Goal: Task Accomplishment & Management: Complete application form

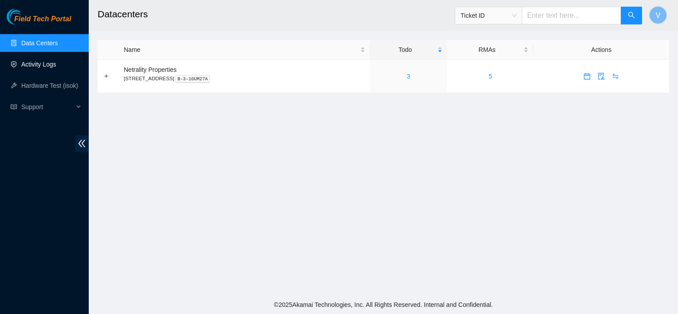
click at [39, 61] on link "Activity Logs" at bounding box center [38, 64] width 35 height 7
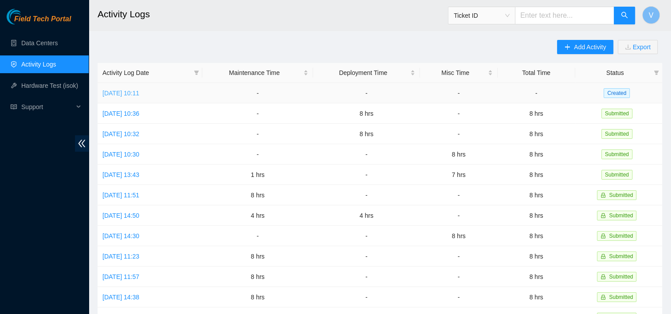
click at [127, 90] on link "[DATE] 10:11" at bounding box center [120, 93] width 37 height 7
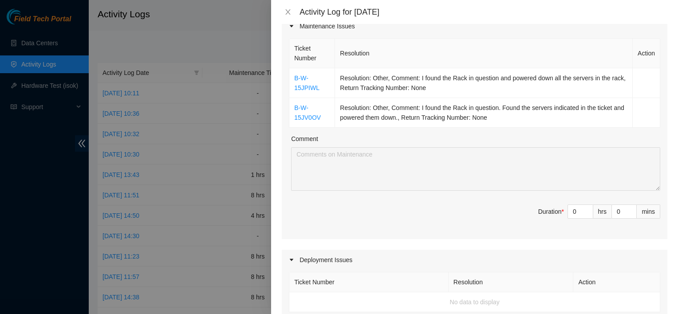
scroll to position [127, 0]
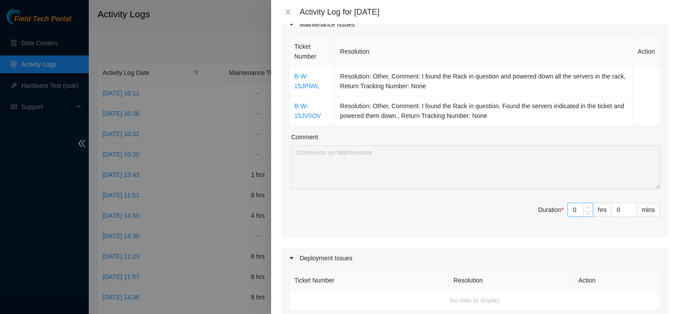
type input "1"
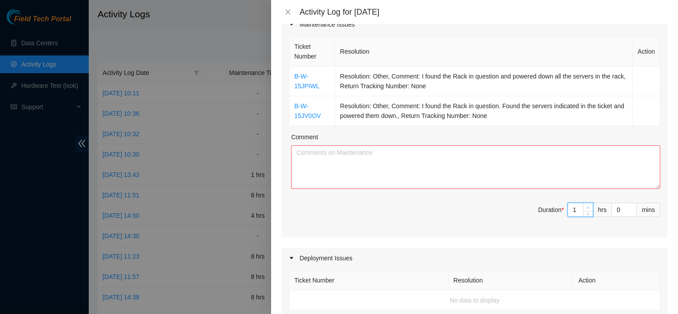
click at [586, 206] on icon "up" at bounding box center [587, 207] width 3 height 3
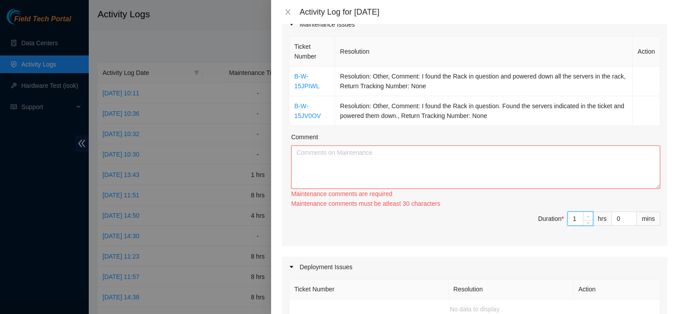
click at [581, 205] on div "Ticket Number Resolution Action B-W-15JPIWL Resolution: Other, Comment: I found…" at bounding box center [474, 141] width 385 height 212
type input "2"
drag, startPoint x: 581, startPoint y: 205, endPoint x: 582, endPoint y: 215, distance: 9.3
click at [586, 215] on icon "up" at bounding box center [587, 216] width 3 height 3
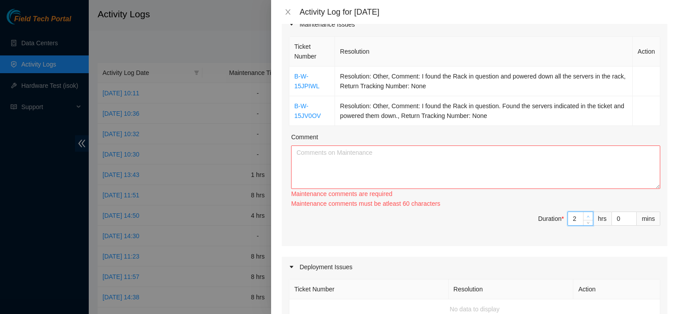
type input "3"
click at [586, 215] on icon "up" at bounding box center [587, 216] width 3 height 3
type input "2"
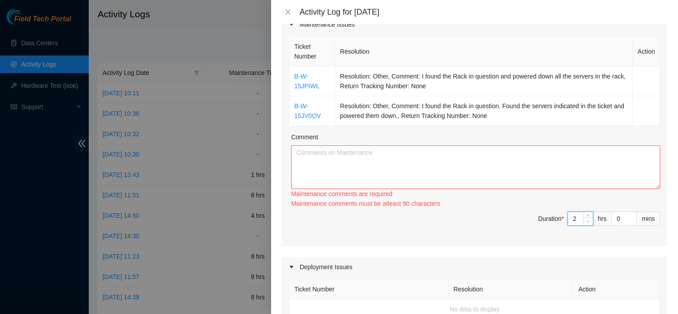
click at [585, 220] on span "Decrease Value" at bounding box center [588, 221] width 10 height 8
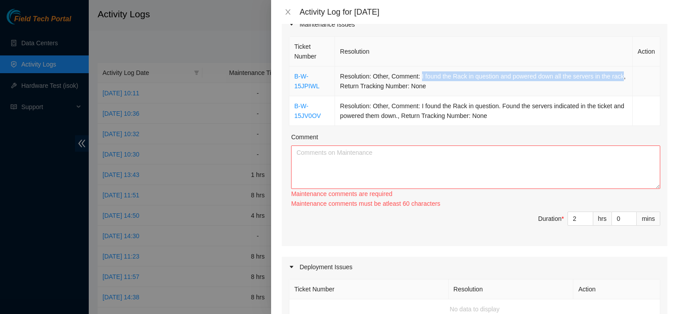
drag, startPoint x: 420, startPoint y: 73, endPoint x: 350, endPoint y: 90, distance: 71.6
click at [350, 90] on td "Resolution: Other, Comment: I found the Rack in question and powered down all t…" at bounding box center [484, 82] width 298 height 30
copy td "I found the Rack in question and powered down all the servers in the rack"
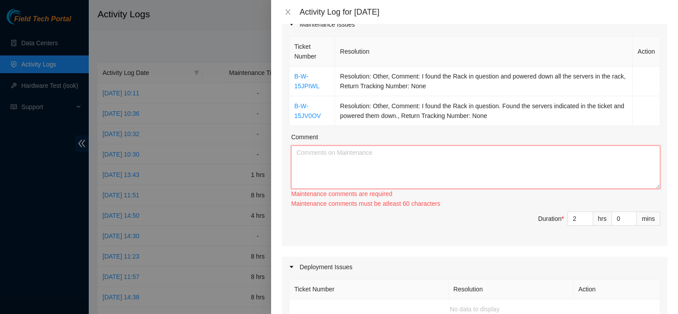
click at [392, 151] on textarea "Comment" at bounding box center [475, 166] width 369 height 43
paste textarea "I found the Rack in question and powered down all the servers in the rack"
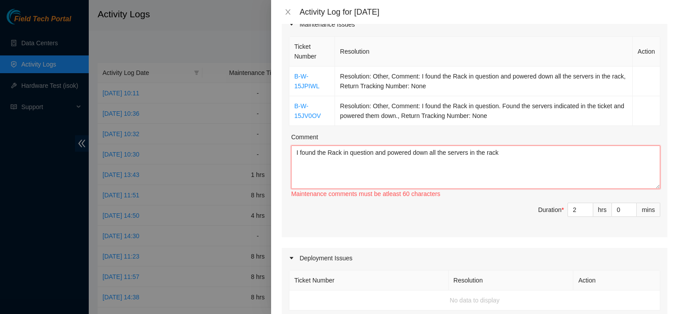
drag, startPoint x: 517, startPoint y: 152, endPoint x: 300, endPoint y: 144, distance: 216.6
click at [300, 144] on div "Comment I found the Rack in question and powered down all the servers in the ra…" at bounding box center [475, 165] width 369 height 67
type textarea "I"
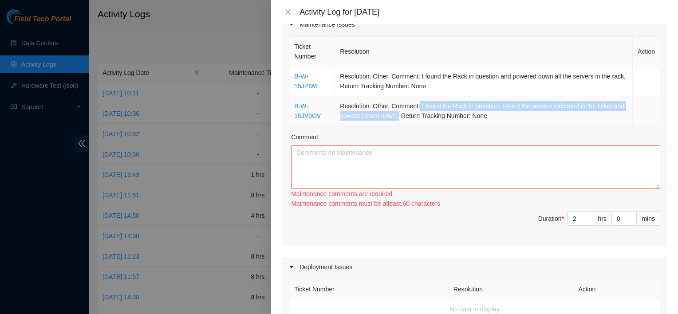
drag, startPoint x: 418, startPoint y: 106, endPoint x: 411, endPoint y: 115, distance: 11.7
click at [411, 115] on td "Resolution: Other, Comment: I found the Rack in question. Found the servers ind…" at bounding box center [484, 111] width 298 height 30
copy td "I found the Rack in question. Found the servers indicated in the ticket and pow…"
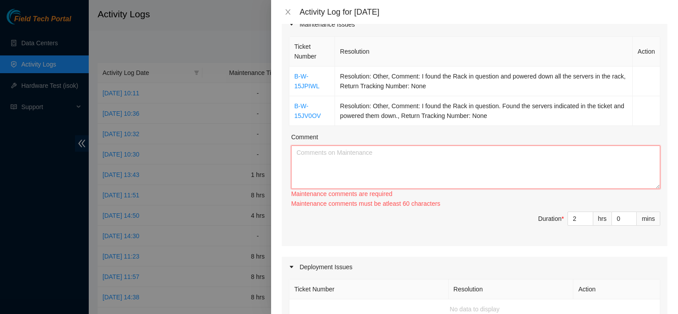
click at [420, 157] on textarea "Comment" at bounding box center [475, 166] width 369 height 43
paste textarea "I found the Rack in question. Found the servers indicated in the ticket and pow…"
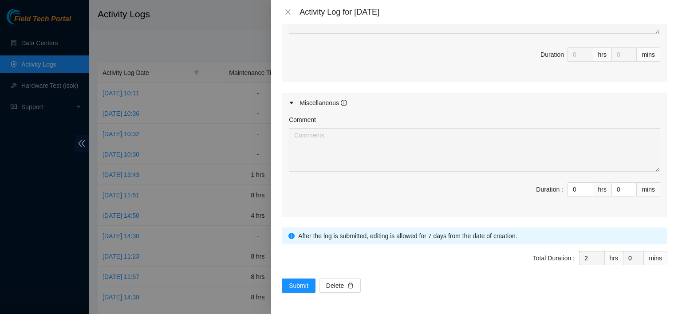
scroll to position [0, 0]
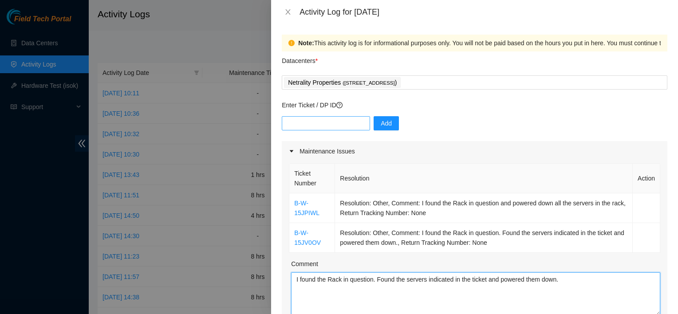
type textarea "I found the Rack in question. Found the servers indicated in the ticket and pow…"
click at [322, 125] on input "text" at bounding box center [326, 123] width 88 height 14
type input "DP83311"
click at [390, 122] on button "Add" at bounding box center [385, 123] width 25 height 14
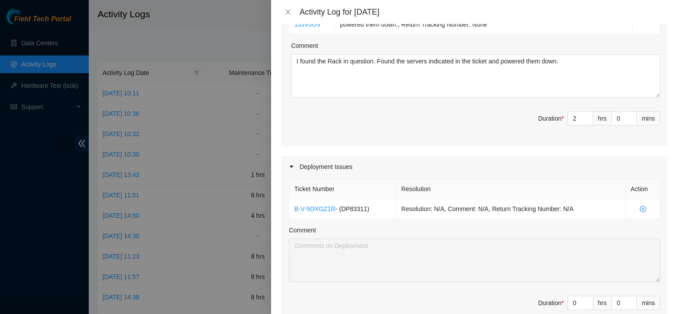
scroll to position [251, 0]
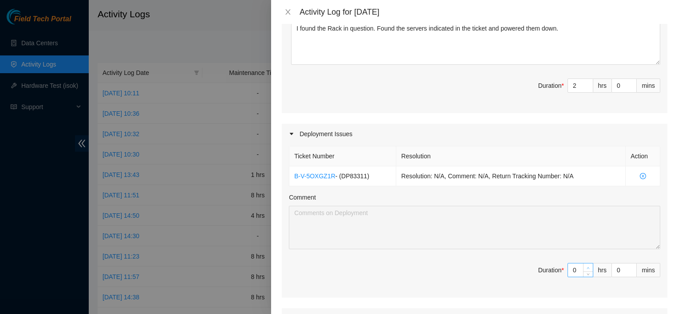
type input "1"
type input "3"
click at [586, 267] on icon "up" at bounding box center [587, 268] width 3 height 3
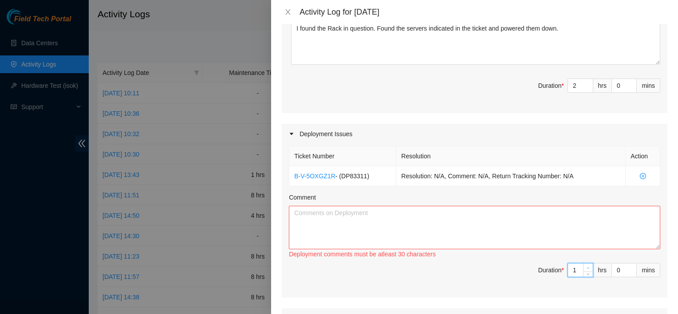
type input "2"
type input "4"
click at [586, 267] on icon "up" at bounding box center [587, 268] width 3 height 3
type input "3"
type input "5"
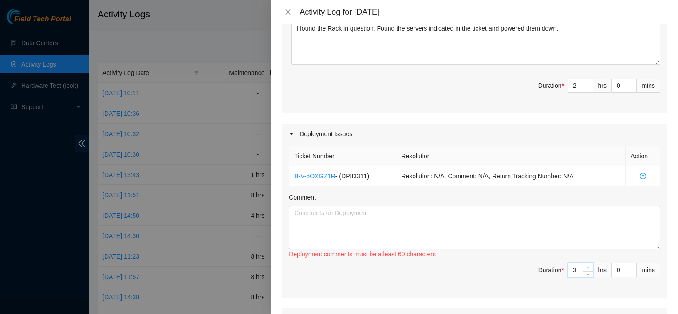
click at [586, 267] on icon "up" at bounding box center [587, 268] width 3 height 3
type input "4"
type input "6"
click at [586, 267] on icon "up" at bounding box center [587, 268] width 3 height 3
type input "5"
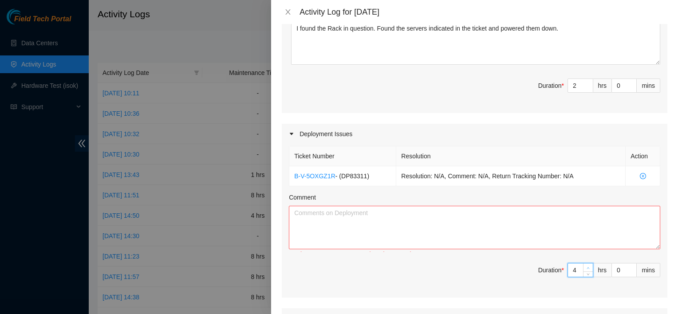
type input "7"
click at [586, 267] on icon "up" at bounding box center [587, 268] width 3 height 3
type input "6"
type input "8"
click at [586, 267] on icon "up" at bounding box center [587, 268] width 3 height 3
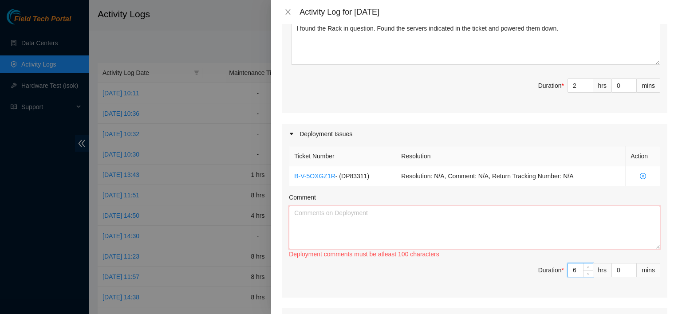
click at [545, 235] on textarea "Comment" at bounding box center [474, 227] width 371 height 43
type textarea "P"
click at [360, 217] on textarea "I helped prepare" at bounding box center [474, 227] width 371 height 43
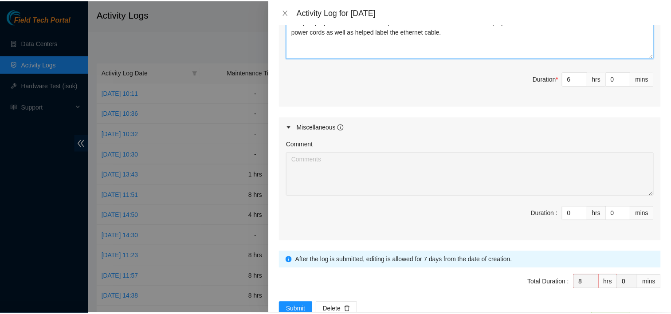
scroll to position [464, 0]
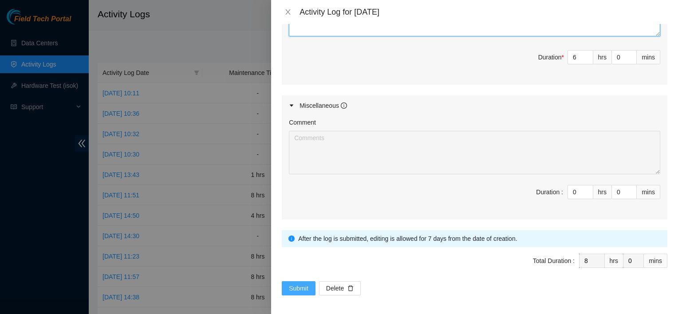
type textarea "I helped prepare server cables and power cords to be installed into the Deploym…"
click at [290, 283] on span "Submit" at bounding box center [299, 288] width 20 height 10
